Goal: Information Seeking & Learning: Learn about a topic

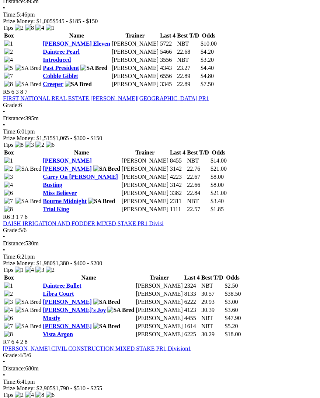
scroll to position [786, 0]
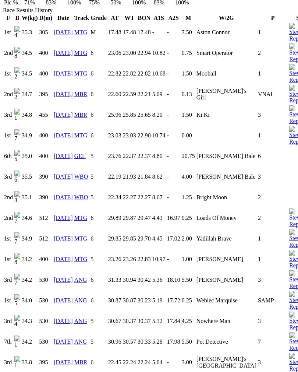
scroll to position [540, 0]
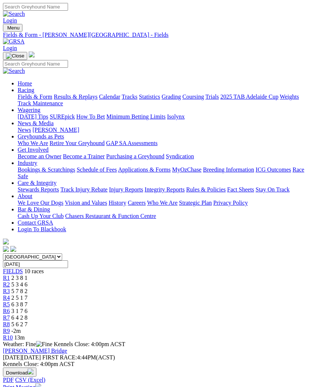
scroll to position [808, 2]
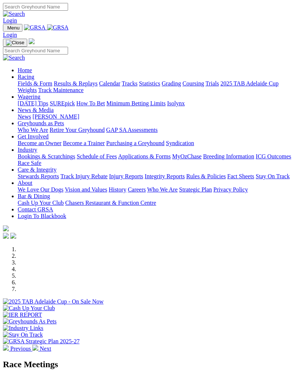
scroll to position [216, 0]
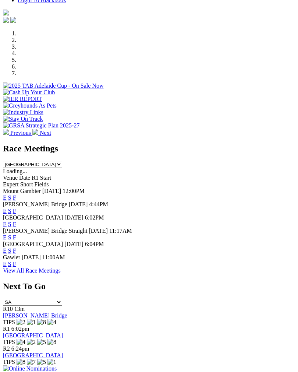
click at [16, 261] on link "F" at bounding box center [14, 264] width 3 height 6
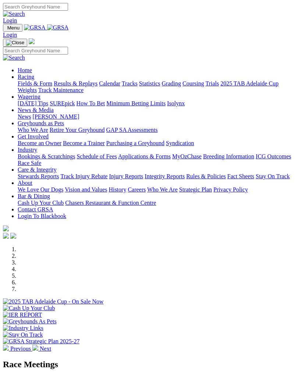
scroll to position [216, 0]
